Goal: Information Seeking & Learning: Understand process/instructions

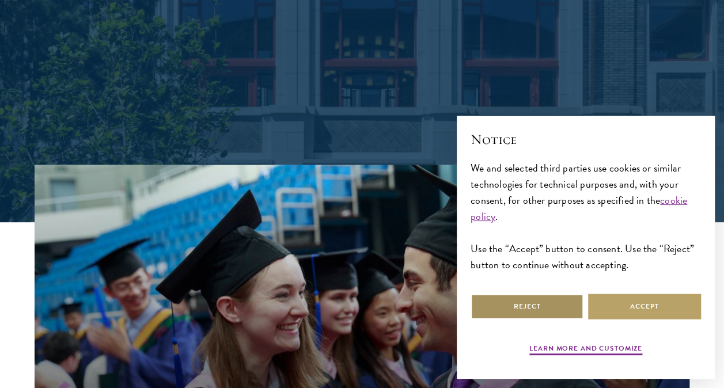
click at [552, 302] on button "Reject" at bounding box center [526, 307] width 113 height 26
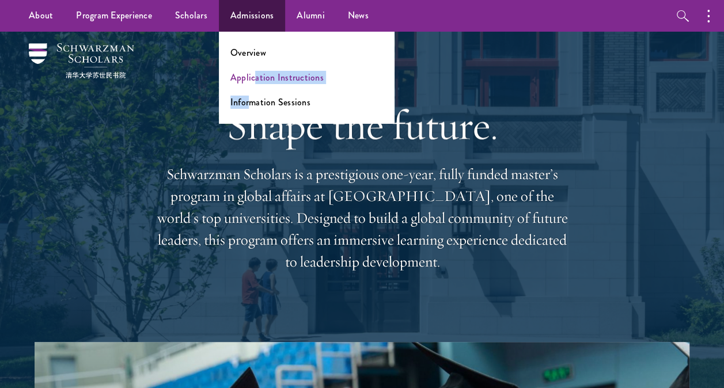
click at [251, 81] on ul "Overview Application Instructions Information Sessions" at bounding box center [306, 78] width 175 height 92
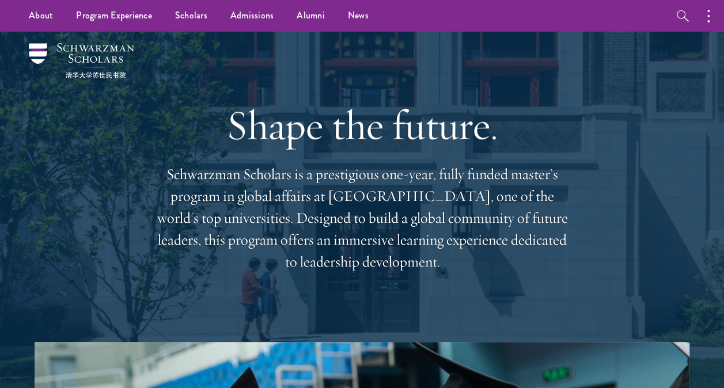
click at [251, 81] on div "Shape the future. Schwarzman Scholars is a prestigious one-year, fully funded m…" at bounding box center [362, 187] width 415 height 310
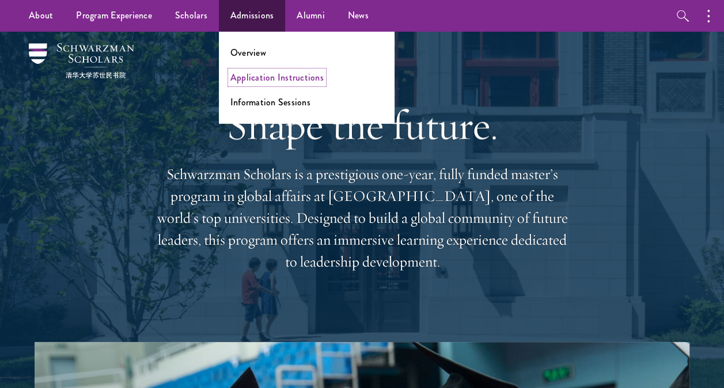
click at [259, 79] on link "Application Instructions" at bounding box center [276, 77] width 93 height 13
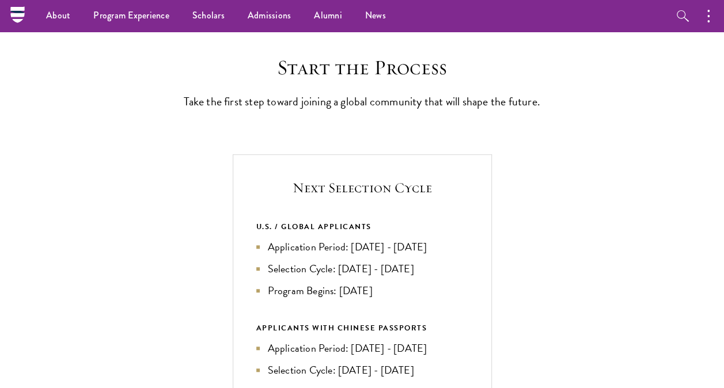
scroll to position [268, 0]
